Goal: Task Accomplishment & Management: Use online tool/utility

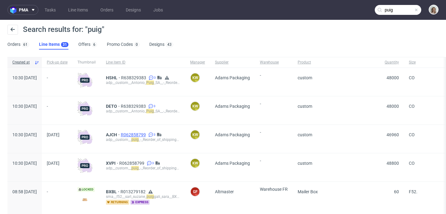
click at [147, 135] on span "R062858799" at bounding box center [134, 134] width 26 height 5
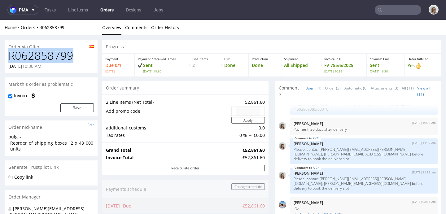
drag, startPoint x: 63, startPoint y: 57, endPoint x: 1, endPoint y: 57, distance: 62.0
copy h1 "R062858799"
type input "puig"
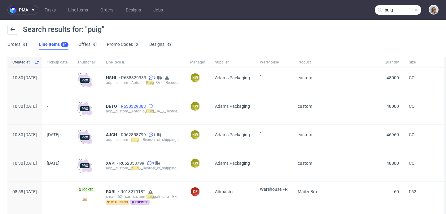
click at [142, 104] on span "R638329383" at bounding box center [134, 106] width 26 height 5
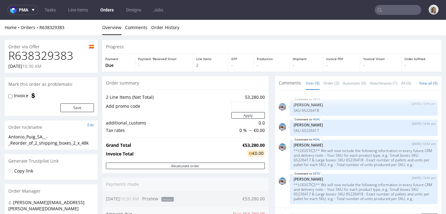
type input "puig"
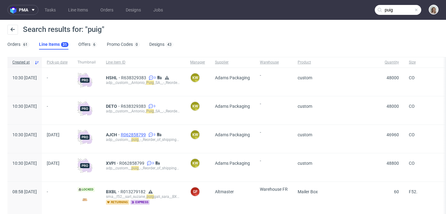
click at [147, 135] on span "R062858799" at bounding box center [134, 134] width 26 height 5
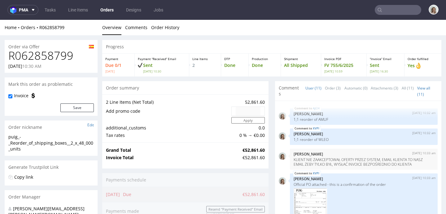
scroll to position [242, 0]
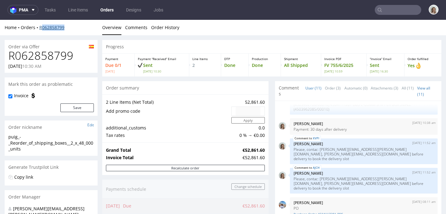
drag, startPoint x: 53, startPoint y: 29, endPoint x: 40, endPoint y: 28, distance: 13.4
click at [40, 29] on div "Home Orders R062858799" at bounding box center [51, 27] width 93 height 6
copy link "R062858799"
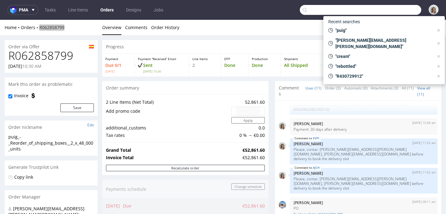
click at [394, 14] on input "text" at bounding box center [360, 10] width 121 height 10
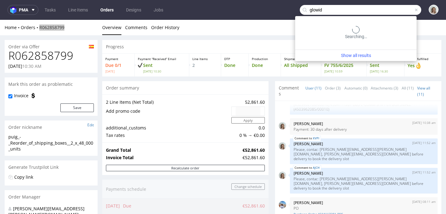
type input "glowid"
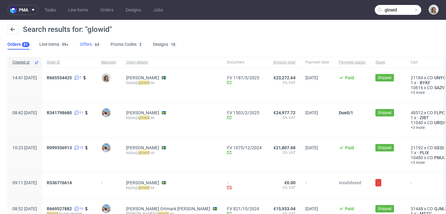
click at [85, 44] on link "Offers 64" at bounding box center [90, 45] width 21 height 10
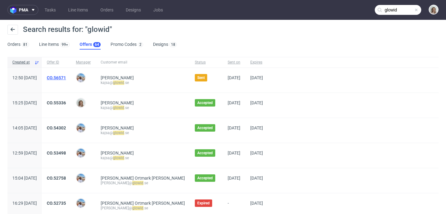
click at [66, 77] on link "CO.56571" at bounding box center [56, 77] width 19 height 5
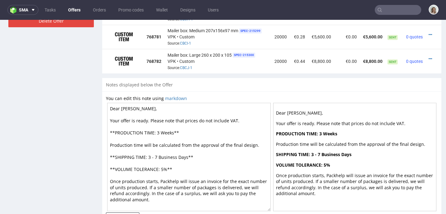
scroll to position [313, 0]
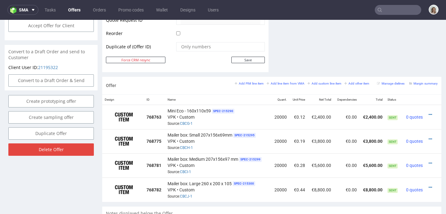
click at [388, 7] on input "text" at bounding box center [398, 10] width 46 height 10
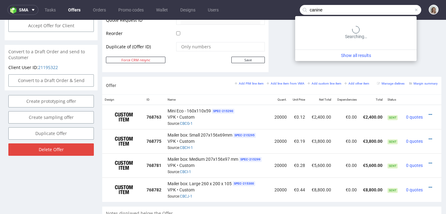
type input "canine"
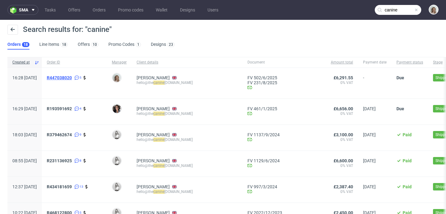
click at [72, 77] on span "R447038020" at bounding box center [59, 77] width 25 height 5
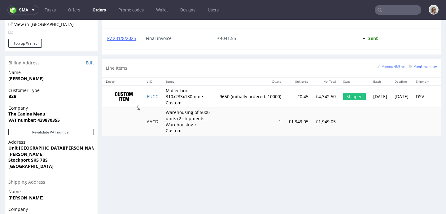
scroll to position [332, 0]
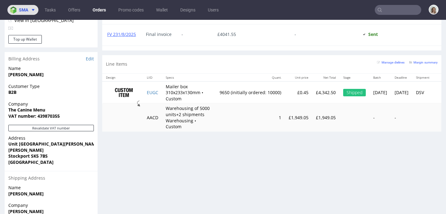
click at [20, 9] on span "sma" at bounding box center [23, 10] width 9 height 4
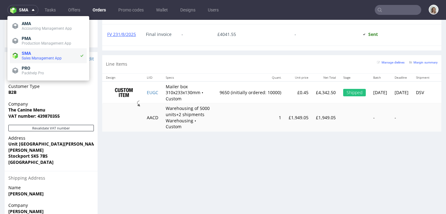
click at [28, 54] on span "SMA" at bounding box center [26, 53] width 9 height 5
click at [74, 12] on link "Offers" at bounding box center [74, 10] width 20 height 10
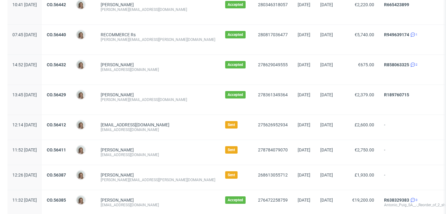
scroll to position [358, 0]
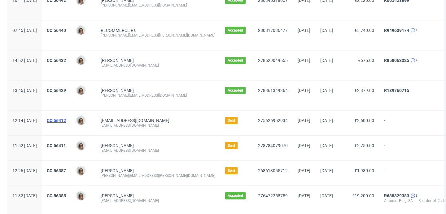
click at [66, 122] on link "CO.56412" at bounding box center [56, 120] width 19 height 5
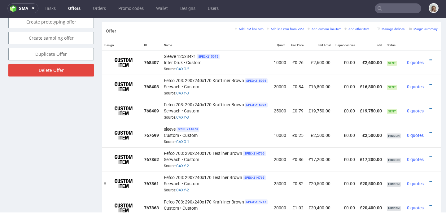
scroll to position [340, 0]
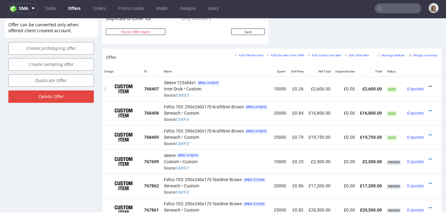
click at [429, 86] on icon at bounding box center [430, 86] width 3 height 4
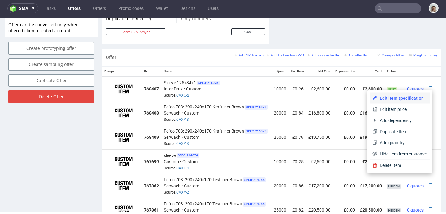
click at [391, 100] on span "Edit item specification" at bounding box center [402, 98] width 50 height 6
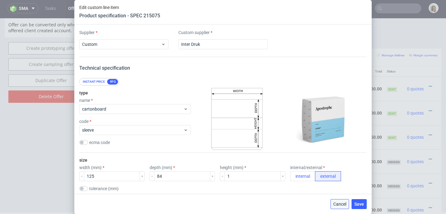
click at [346, 200] on button "Cancel" at bounding box center [340, 204] width 19 height 10
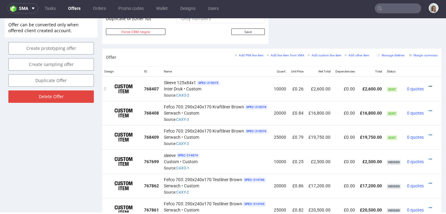
click at [429, 85] on link at bounding box center [430, 86] width 3 height 5
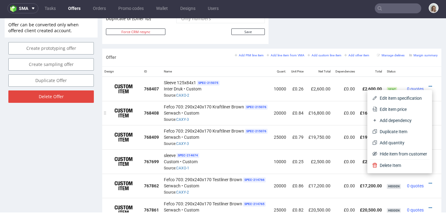
click at [386, 111] on span "Edit item price" at bounding box center [402, 109] width 50 height 6
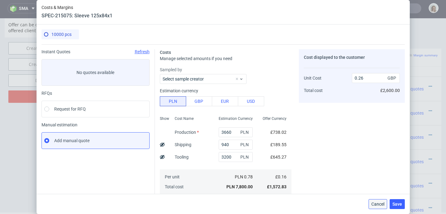
click at [384, 206] on span "Cancel" at bounding box center [377, 204] width 13 height 4
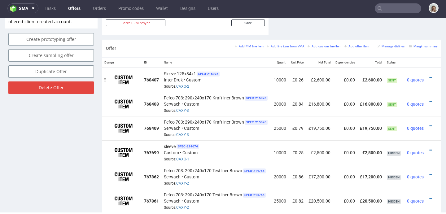
scroll to position [350, 0]
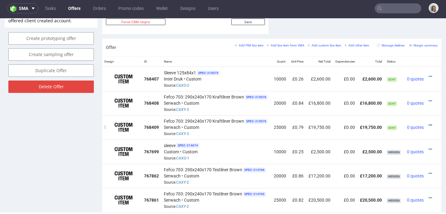
click at [429, 123] on icon at bounding box center [430, 125] width 3 height 4
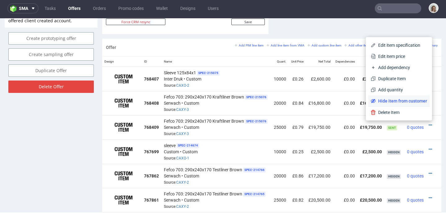
click at [403, 103] on span "Hide item from customer" at bounding box center [401, 101] width 51 height 6
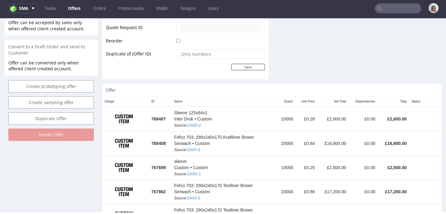
scroll to position [373, 0]
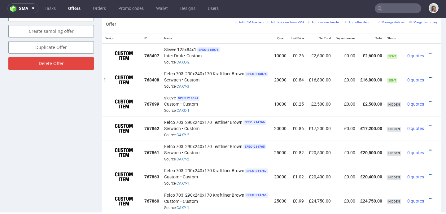
click at [430, 77] on icon at bounding box center [430, 78] width 3 height 4
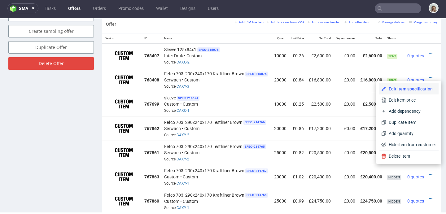
click at [413, 88] on span "Edit item specification" at bounding box center [411, 89] width 50 height 6
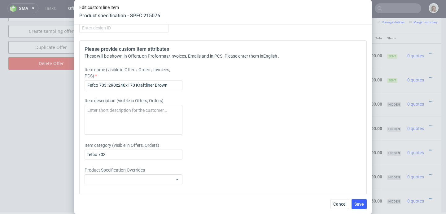
scroll to position [922, 0]
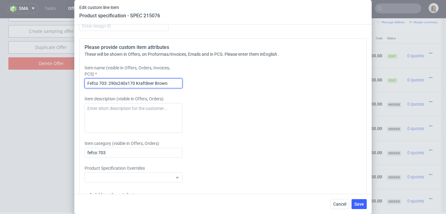
click at [171, 88] on input "Fefco 703: 290x240x170 Kraftliner Brown" at bounding box center [134, 83] width 98 height 10
type input "Fefco 703: 290x240x170 Kraftliner Brown Outside and Inside"
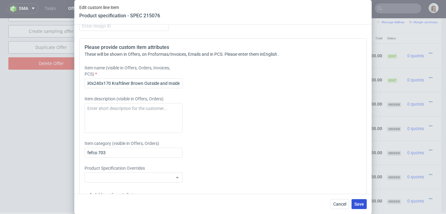
click at [357, 202] on span "Save" at bounding box center [359, 204] width 10 height 4
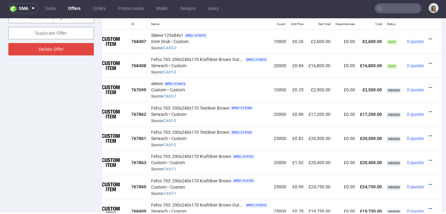
scroll to position [331, 0]
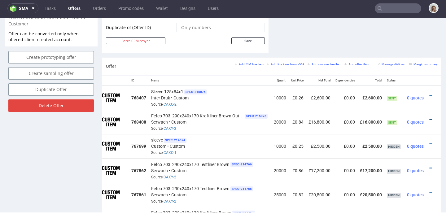
click at [429, 119] on icon at bounding box center [430, 120] width 3 height 4
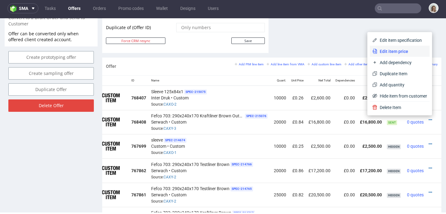
click at [377, 54] on span "Edit item price" at bounding box center [402, 51] width 50 height 6
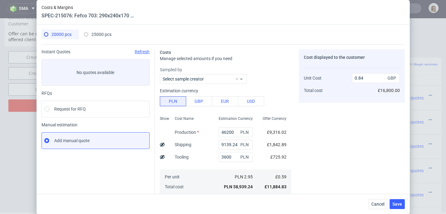
scroll to position [52, 0]
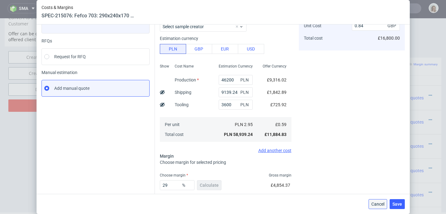
click at [381, 204] on span "Cancel" at bounding box center [377, 204] width 13 height 4
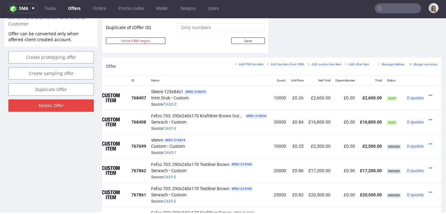
click at [429, 118] on div at bounding box center [432, 120] width 7 height 6
click at [429, 119] on icon at bounding box center [430, 120] width 3 height 4
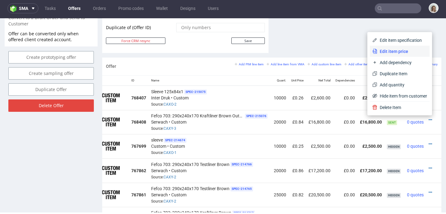
click at [383, 52] on span "Edit item price" at bounding box center [402, 51] width 50 height 6
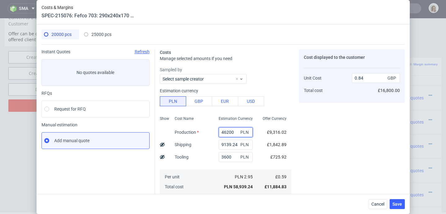
drag, startPoint x: 219, startPoint y: 131, endPoint x: 202, endPoint y: 131, distance: 17.0
click at [202, 131] on div "Show Cost Name Production Shipping Tooling Per unit Total cost Estimation Curre…" at bounding box center [226, 155] width 132 height 82
paste input "358"
type input "35800"
type input "0.69"
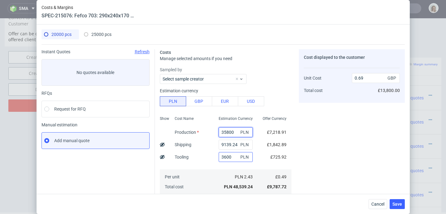
type input "35800"
drag, startPoint x: 228, startPoint y: 156, endPoint x: 203, endPoint y: 156, distance: 24.5
click at [203, 156] on div "Show Cost Name Production Shipping Tooling Per unit Total cost Estimation Curre…" at bounding box center [226, 155] width 132 height 82
type input "6000"
type input "0.72"
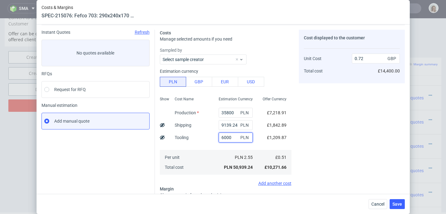
scroll to position [104, 0]
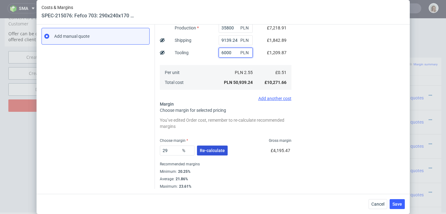
type input "6000"
click at [204, 153] on button "Re-calculate" at bounding box center [212, 151] width 31 height 10
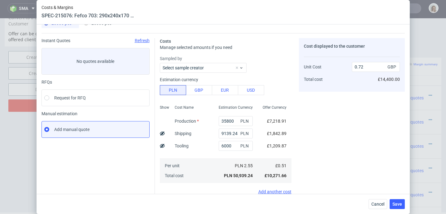
scroll to position [8, 0]
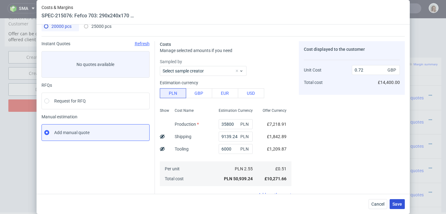
click at [400, 203] on span "Save" at bounding box center [397, 204] width 10 height 4
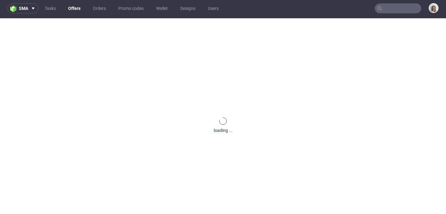
scroll to position [0, 0]
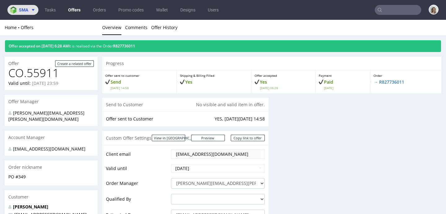
click at [17, 8] on img at bounding box center [14, 10] width 9 height 7
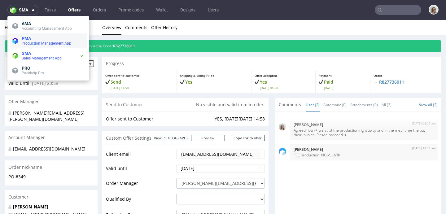
click at [24, 42] on span "Production Management App" at bounding box center [47, 43] width 50 height 4
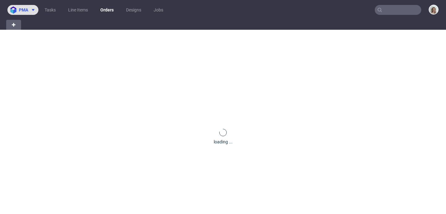
click at [28, 9] on span "pma" at bounding box center [23, 10] width 9 height 4
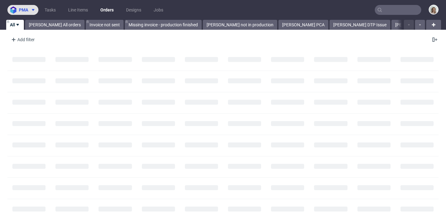
click at [27, 15] on button "pma" at bounding box center [22, 10] width 31 height 10
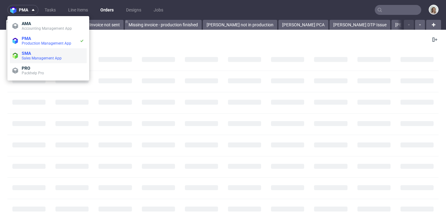
click at [30, 56] on span "Sales Management App" at bounding box center [42, 58] width 40 height 4
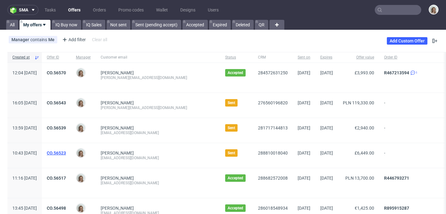
click at [66, 152] on link "CO.56523" at bounding box center [56, 153] width 19 height 5
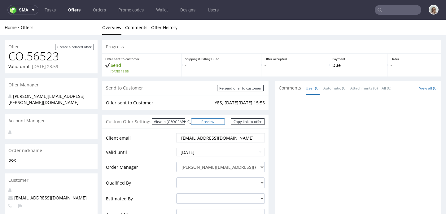
click at [214, 119] on link "Preview" at bounding box center [208, 121] width 34 height 7
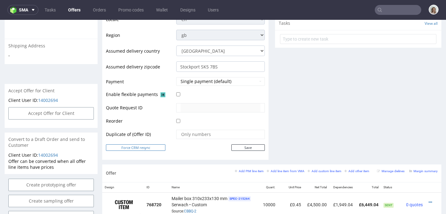
scroll to position [367, 0]
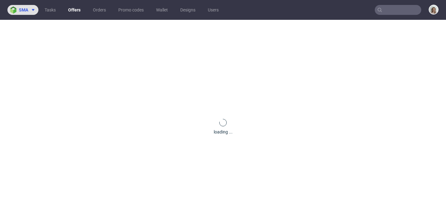
click at [19, 11] on span "sma" at bounding box center [23, 10] width 9 height 4
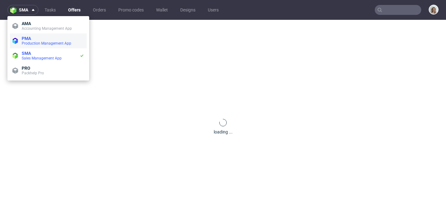
click at [38, 42] on span "Production Management App" at bounding box center [47, 43] width 50 height 4
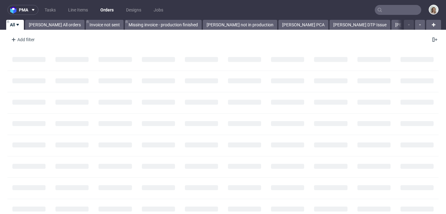
click at [390, 9] on input "text" at bounding box center [398, 10] width 46 height 10
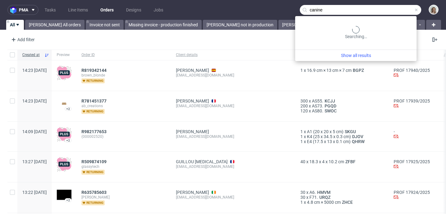
type input "canine"
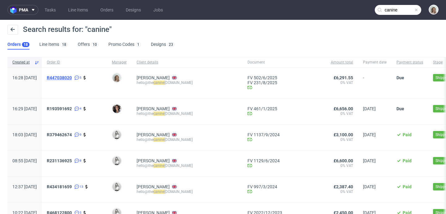
click at [72, 77] on span "R447038020" at bounding box center [59, 77] width 25 height 5
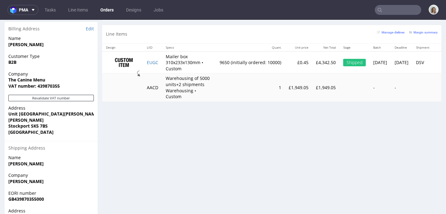
scroll to position [405, 0]
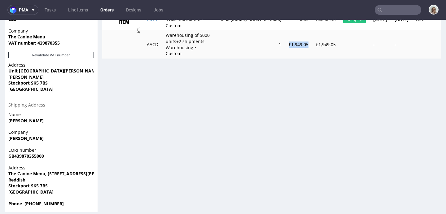
drag, startPoint x: 290, startPoint y: 46, endPoint x: 309, endPoint y: 47, distance: 19.5
click at [309, 47] on td "£1,949.05" at bounding box center [298, 44] width 27 height 28
copy td "£1,949.05"
click at [22, 9] on span "pma" at bounding box center [23, 10] width 9 height 4
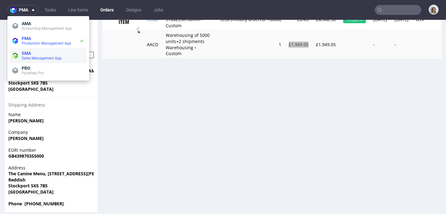
click at [34, 56] on span "Sales Management App" at bounding box center [42, 58] width 40 height 4
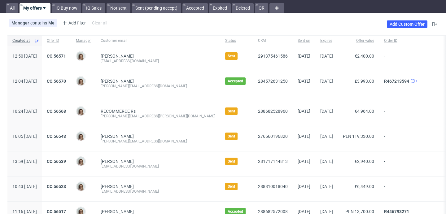
scroll to position [26, 0]
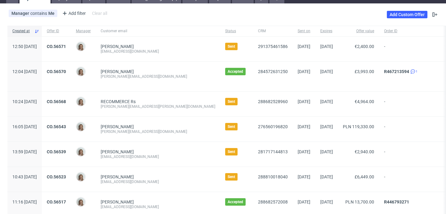
click at [70, 174] on div "CO.56523" at bounding box center [56, 179] width 29 height 25
click at [66, 174] on link "CO.56523" at bounding box center [56, 176] width 19 height 5
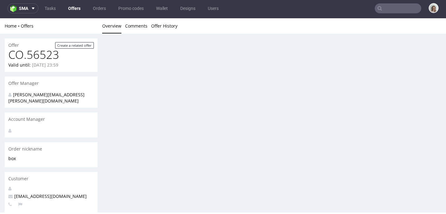
scroll to position [2, 0]
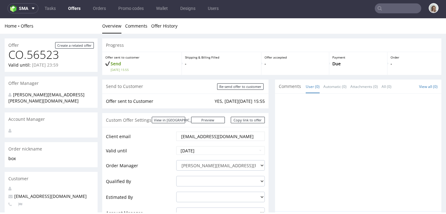
click at [216, 125] on div "Custom Offer Settings View in Hubspot Preview https://packhelp.co.uk/packhelp-p…" at bounding box center [185, 120] width 166 height 14
click at [217, 119] on link "Preview" at bounding box center [208, 120] width 34 height 7
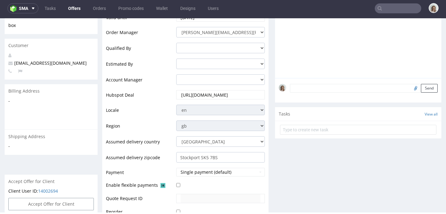
scroll to position [344, 0]
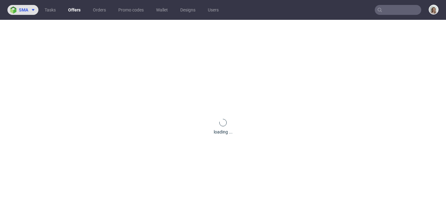
click at [15, 11] on img at bounding box center [14, 10] width 9 height 7
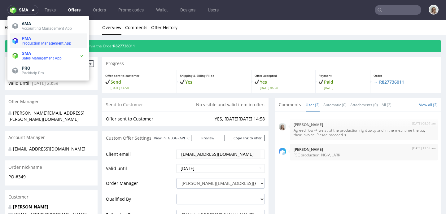
click at [29, 39] on span "PMA" at bounding box center [26, 38] width 9 height 5
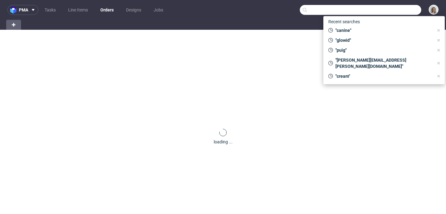
click at [402, 12] on input "text" at bounding box center [360, 10] width 121 height 10
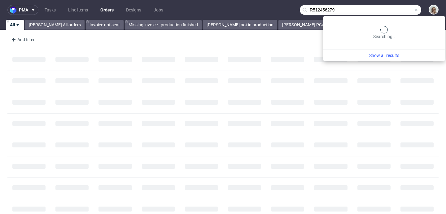
type input "R512456279"
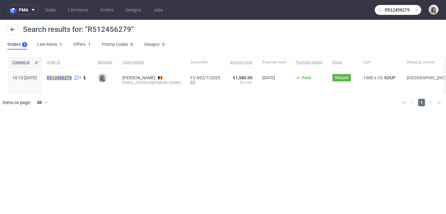
click at [72, 80] on mark "R512456279" at bounding box center [59, 77] width 25 height 5
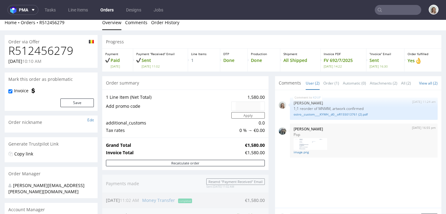
scroll to position [11, 0]
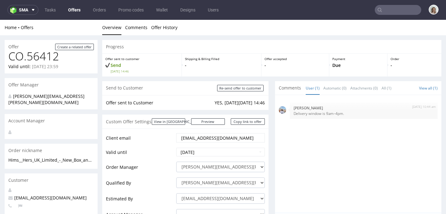
scroll to position [2, 0]
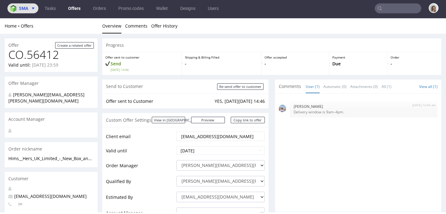
click at [28, 10] on span at bounding box center [31, 8] width 7 height 5
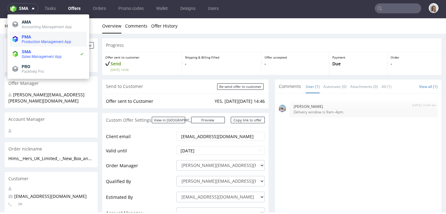
click at [29, 39] on span "PMA" at bounding box center [26, 36] width 9 height 5
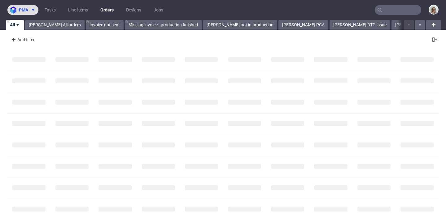
click at [24, 10] on span "pma" at bounding box center [23, 10] width 9 height 4
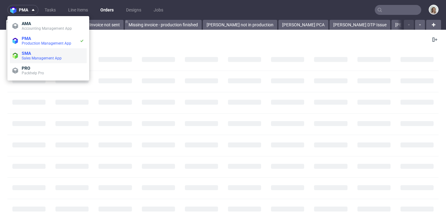
click at [30, 54] on span "SMA" at bounding box center [26, 53] width 9 height 5
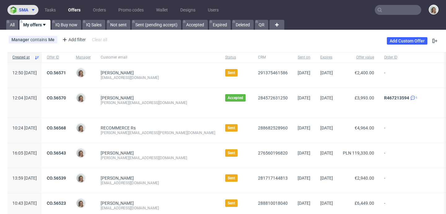
click at [31, 11] on icon at bounding box center [33, 9] width 5 height 5
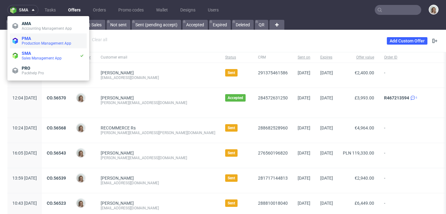
click at [39, 43] on span "Production Management App" at bounding box center [47, 43] width 50 height 4
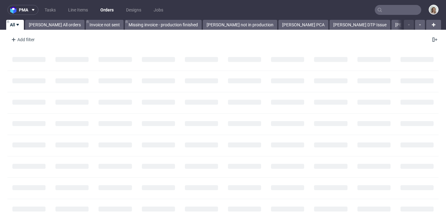
click at [400, 7] on input "text" at bounding box center [398, 10] width 46 height 10
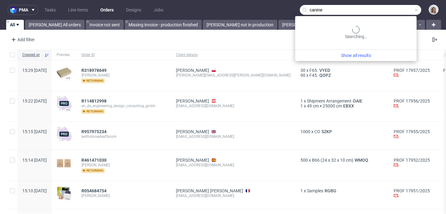
type input "canine"
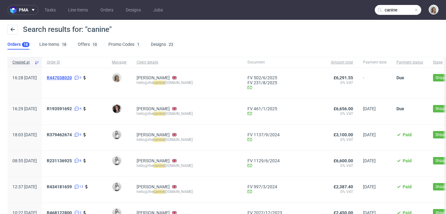
click at [72, 78] on span "R447038020" at bounding box center [59, 77] width 25 height 5
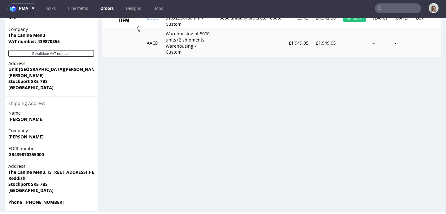
scroll to position [2, 0]
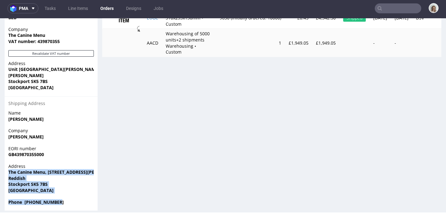
drag, startPoint x: 26, startPoint y: 167, endPoint x: 65, endPoint y: 198, distance: 49.4
click at [65, 198] on section "Billing Address Edit Name Jessica Morris Customer Type B2B Company The Canine M…" at bounding box center [51, 93] width 93 height 233
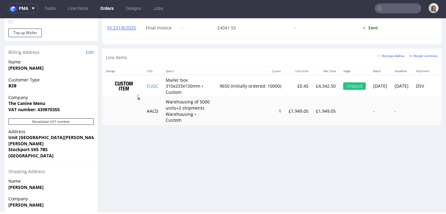
scroll to position [293, 0]
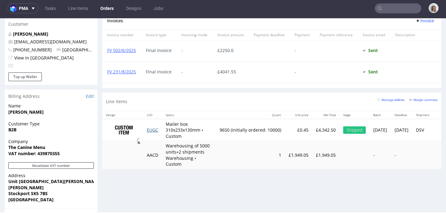
drag, startPoint x: 142, startPoint y: 138, endPoint x: 147, endPoint y: 138, distance: 5.3
click at [143, 138] on tr "EUGC Mailer box 310x233x130mm • Custom 9650 (initially ordered: 10000) £0.45 £4…" at bounding box center [272, 130] width 341 height 22
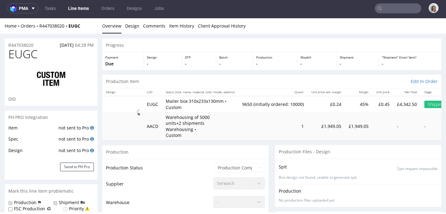
scroll to position [15, 0]
type input "9650"
select select "in_progress"
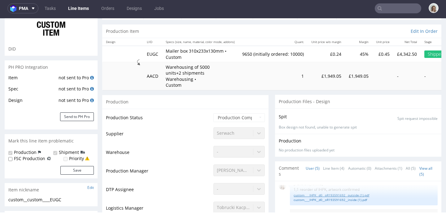
scroll to position [56, 0]
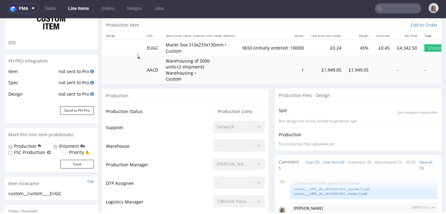
click at [332, 158] on link "Line Item (4)" at bounding box center [333, 161] width 21 height 13
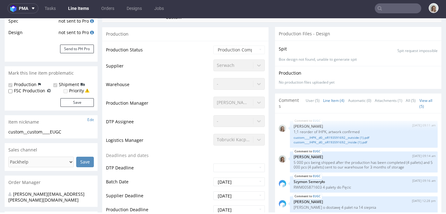
scroll to position [148, 0]
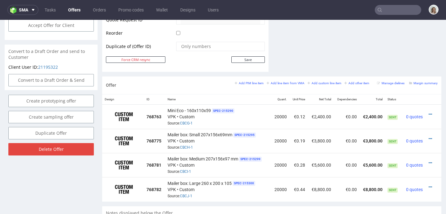
scroll to position [333, 0]
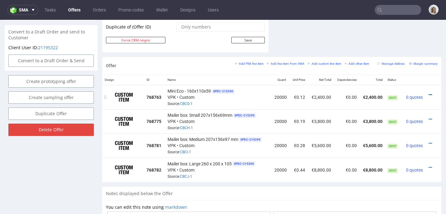
click at [429, 96] on icon at bounding box center [430, 95] width 3 height 4
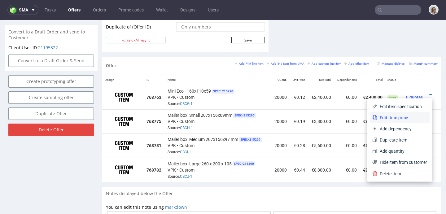
click at [394, 113] on li "Edit item price" at bounding box center [400, 117] width 60 height 11
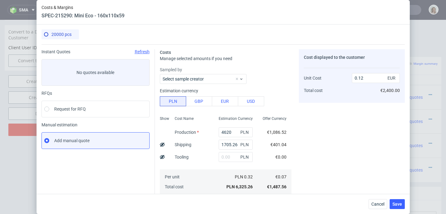
scroll to position [87, 0]
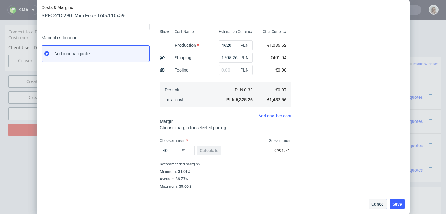
click at [378, 202] on span "Cancel" at bounding box center [377, 204] width 13 height 4
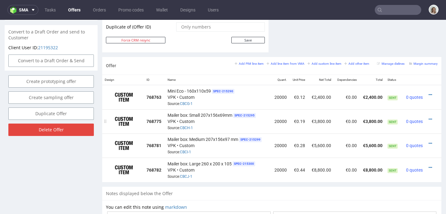
click at [428, 118] on div at bounding box center [431, 119] width 7 height 6
click at [429, 118] on icon at bounding box center [430, 119] width 3 height 4
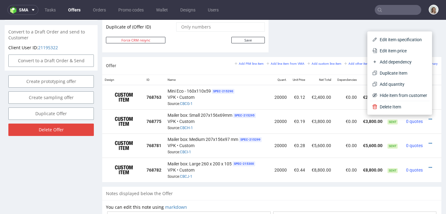
drag, startPoint x: 375, startPoint y: 51, endPoint x: 362, endPoint y: 60, distance: 15.5
click at [377, 51] on span "Edit item price" at bounding box center [402, 51] width 50 height 6
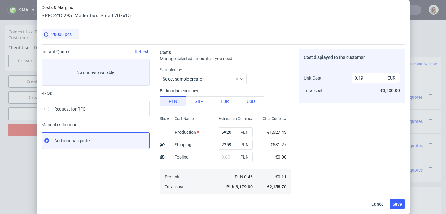
scroll to position [104, 0]
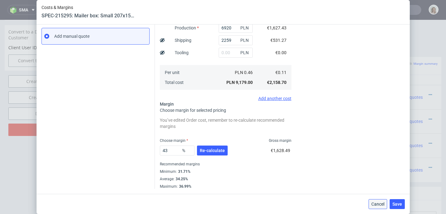
click at [384, 205] on span "Cancel" at bounding box center [377, 204] width 13 height 4
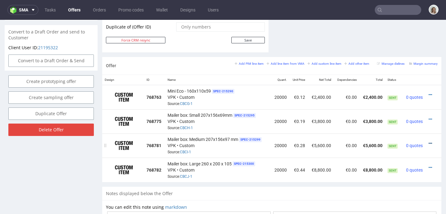
click at [429, 142] on icon at bounding box center [430, 143] width 3 height 4
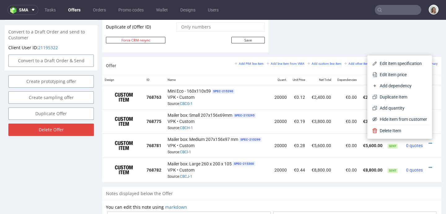
drag, startPoint x: 387, startPoint y: 72, endPoint x: 377, endPoint y: 74, distance: 10.2
click at [387, 72] on span "Edit item price" at bounding box center [402, 75] width 50 height 6
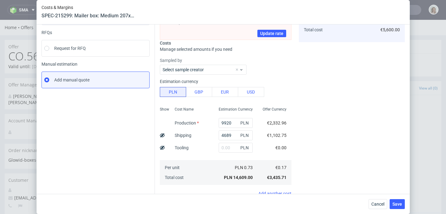
scroll to position [156, 0]
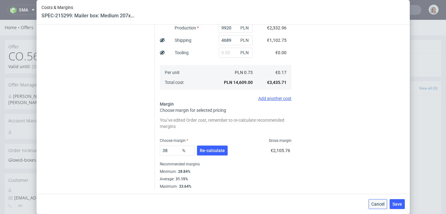
click at [374, 200] on button "Cancel" at bounding box center [378, 204] width 19 height 10
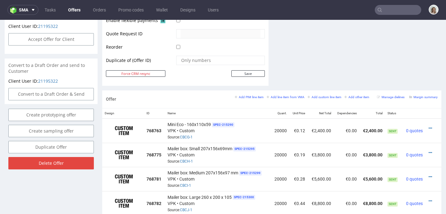
scroll to position [439, 0]
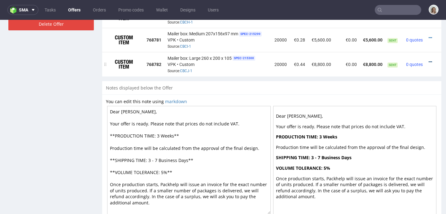
click at [429, 62] on icon at bounding box center [430, 62] width 3 height 4
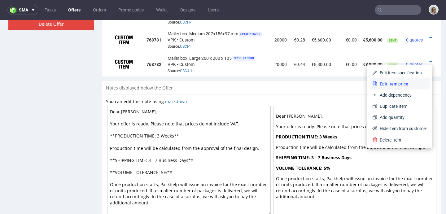
click at [391, 84] on span "Edit item price" at bounding box center [402, 84] width 50 height 6
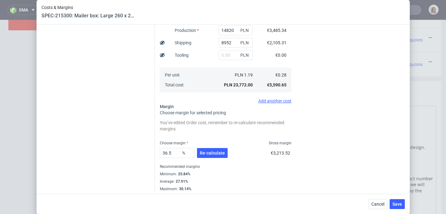
scroll to position [156, 0]
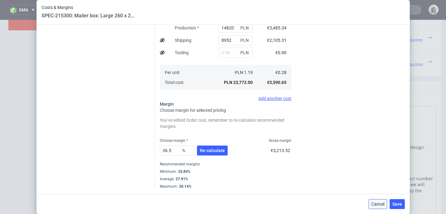
click at [373, 205] on button "Cancel" at bounding box center [378, 204] width 19 height 10
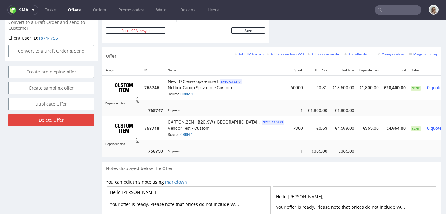
scroll to position [0, 22]
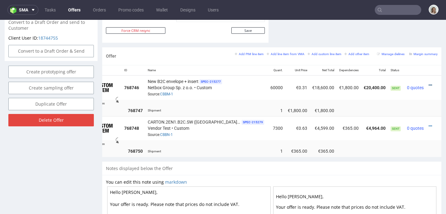
click at [429, 85] on icon at bounding box center [430, 85] width 3 height 4
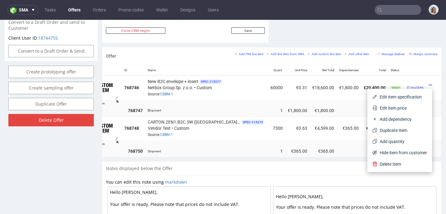
drag, startPoint x: 391, startPoint y: 108, endPoint x: 306, endPoint y: 112, distance: 84.7
click at [390, 108] on span "Edit item price" at bounding box center [402, 108] width 50 height 6
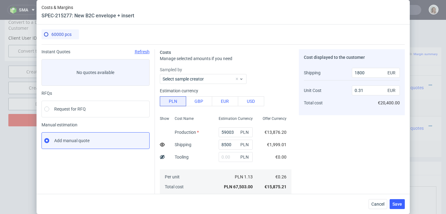
scroll to position [87, 0]
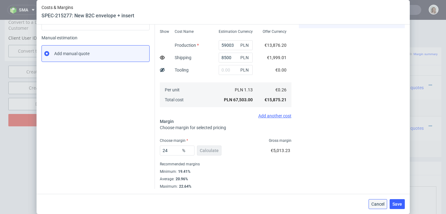
click at [378, 203] on span "Cancel" at bounding box center [377, 204] width 13 height 4
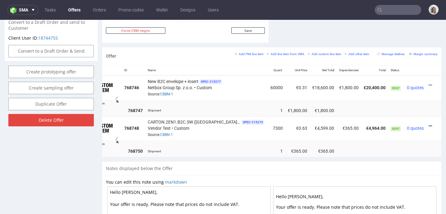
click at [429, 124] on icon at bounding box center [430, 126] width 3 height 4
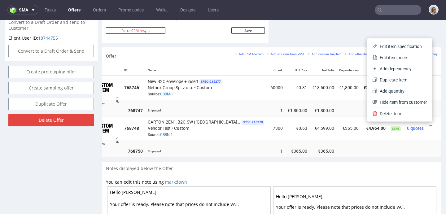
drag, startPoint x: 380, startPoint y: 60, endPoint x: 338, endPoint y: 94, distance: 53.6
click at [380, 60] on span "Edit item price" at bounding box center [402, 58] width 50 height 6
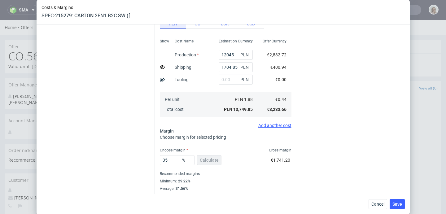
scroll to position [138, 0]
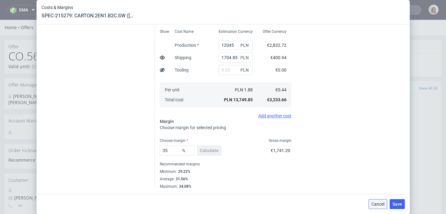
click at [382, 205] on span "Cancel" at bounding box center [377, 204] width 13 height 4
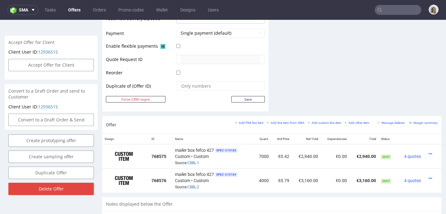
scroll to position [291, 0]
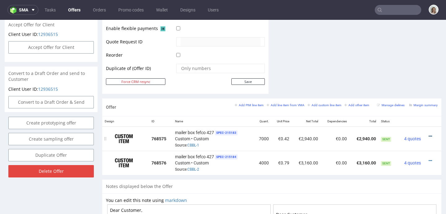
click at [429, 134] on icon at bounding box center [430, 136] width 3 height 4
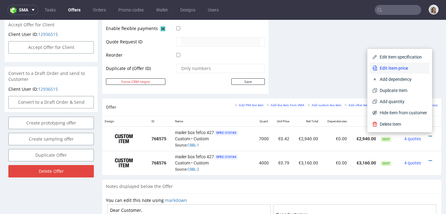
click at [385, 68] on span "Edit item price" at bounding box center [402, 68] width 50 height 6
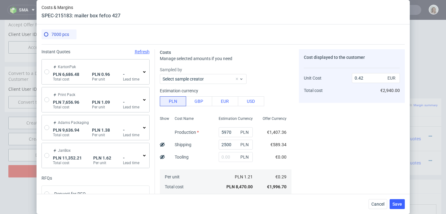
scroll to position [87, 0]
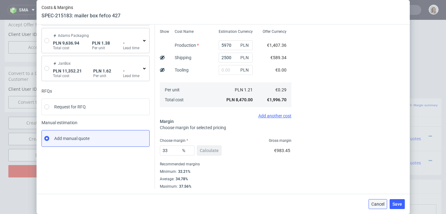
click at [382, 202] on span "Cancel" at bounding box center [377, 204] width 13 height 4
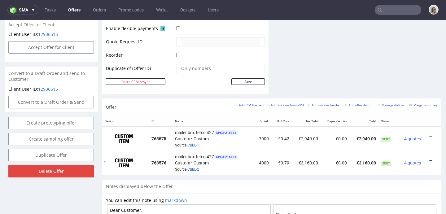
click at [429, 159] on icon at bounding box center [430, 161] width 3 height 4
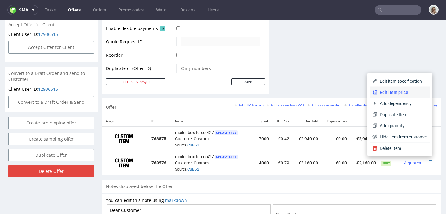
drag, startPoint x: 388, startPoint y: 90, endPoint x: 342, endPoint y: 95, distance: 46.4
click at [388, 90] on span "Edit item price" at bounding box center [402, 92] width 50 height 6
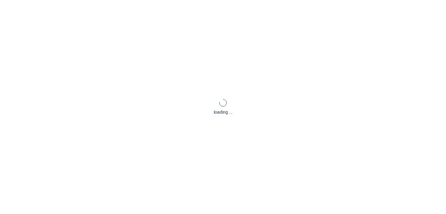
scroll to position [0, 0]
type input "0.79"
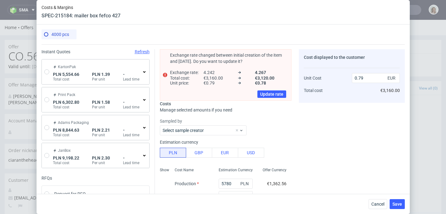
scroll to position [138, 0]
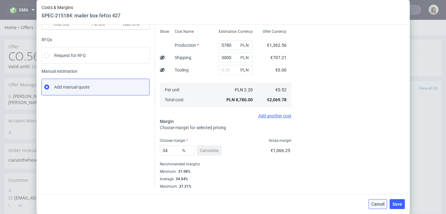
click at [379, 202] on span "Cancel" at bounding box center [377, 204] width 13 height 4
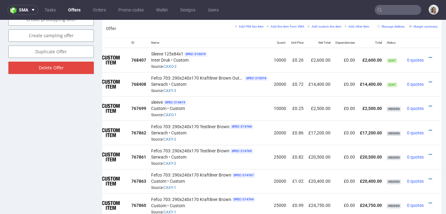
scroll to position [337, 0]
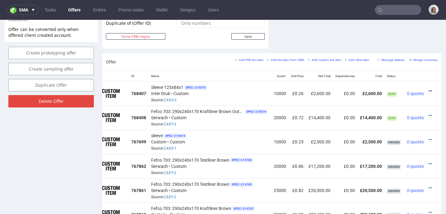
click at [429, 89] on link at bounding box center [430, 91] width 3 height 5
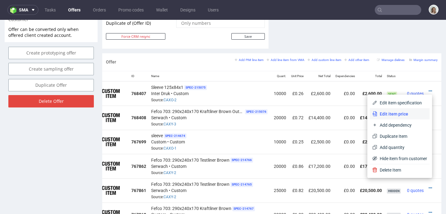
click at [387, 114] on span "Edit item price" at bounding box center [402, 114] width 50 height 6
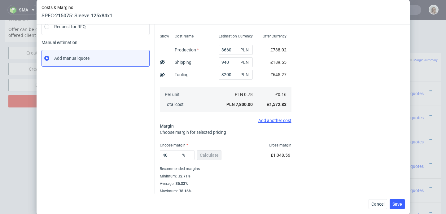
scroll to position [87, 0]
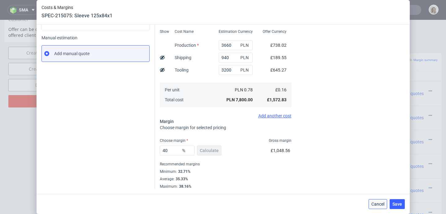
click at [384, 202] on span "Cancel" at bounding box center [377, 204] width 13 height 4
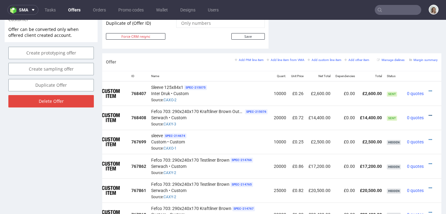
click at [429, 115] on icon at bounding box center [430, 115] width 3 height 4
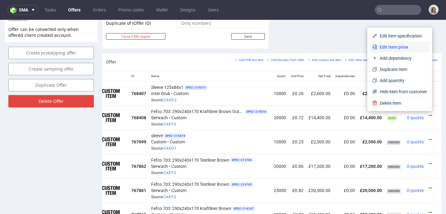
click at [372, 47] on icon at bounding box center [374, 47] width 5 height 5
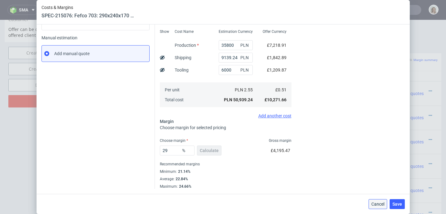
click at [378, 207] on button "Cancel" at bounding box center [378, 204] width 19 height 10
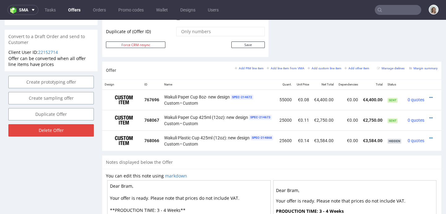
scroll to position [0, 11]
click at [429, 96] on icon at bounding box center [430, 97] width 3 height 4
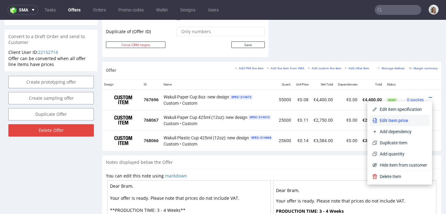
click at [381, 117] on span "Edit item price" at bounding box center [402, 120] width 50 height 6
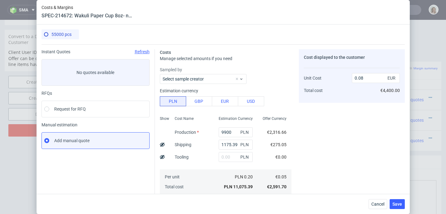
scroll to position [87, 0]
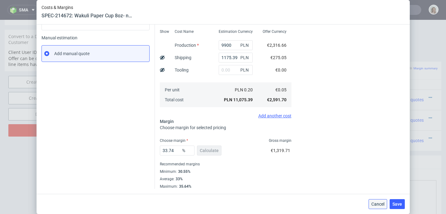
click at [380, 204] on span "Cancel" at bounding box center [377, 204] width 13 height 4
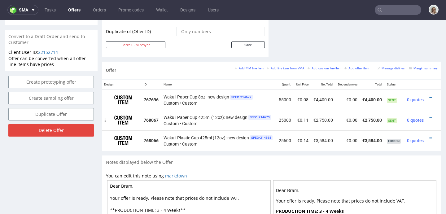
click at [429, 115] on div at bounding box center [432, 118] width 7 height 6
click at [429, 116] on icon at bounding box center [430, 118] width 3 height 4
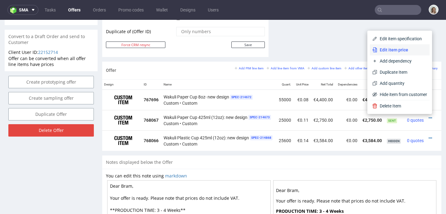
click at [377, 52] on span "Edit item price" at bounding box center [402, 50] width 50 height 6
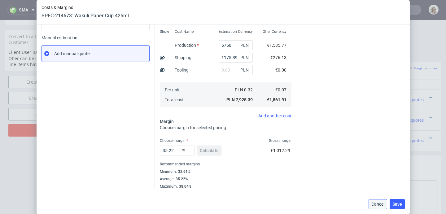
click at [379, 202] on span "Cancel" at bounding box center [377, 204] width 13 height 4
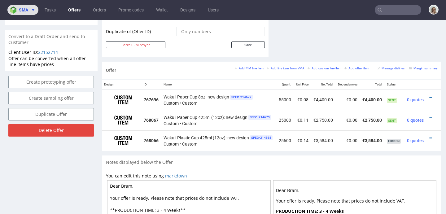
click at [11, 10] on img at bounding box center [14, 10] width 9 height 7
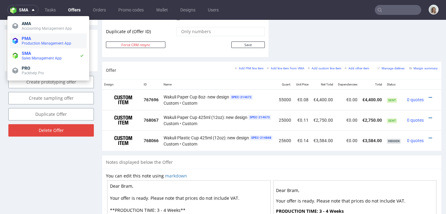
click at [30, 42] on span "Production Management App" at bounding box center [47, 43] width 50 height 4
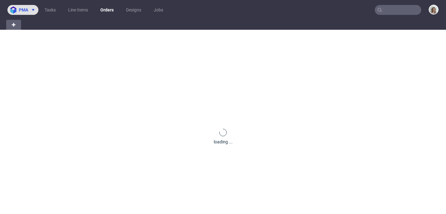
click at [22, 14] on button "pma" at bounding box center [22, 10] width 31 height 10
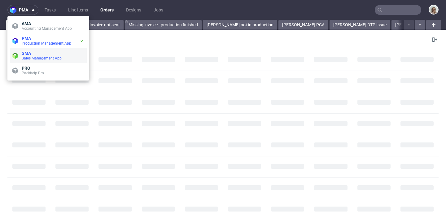
click at [22, 56] on span "Sales Management App" at bounding box center [42, 58] width 40 height 4
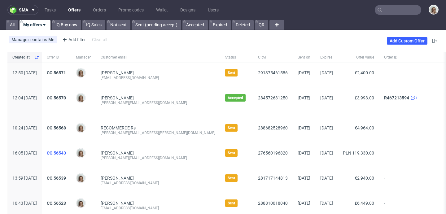
click at [66, 152] on link "CO.56543" at bounding box center [56, 153] width 19 height 5
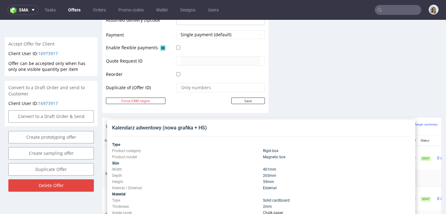
scroll to position [270, 0]
